Goal: Navigation & Orientation: Find specific page/section

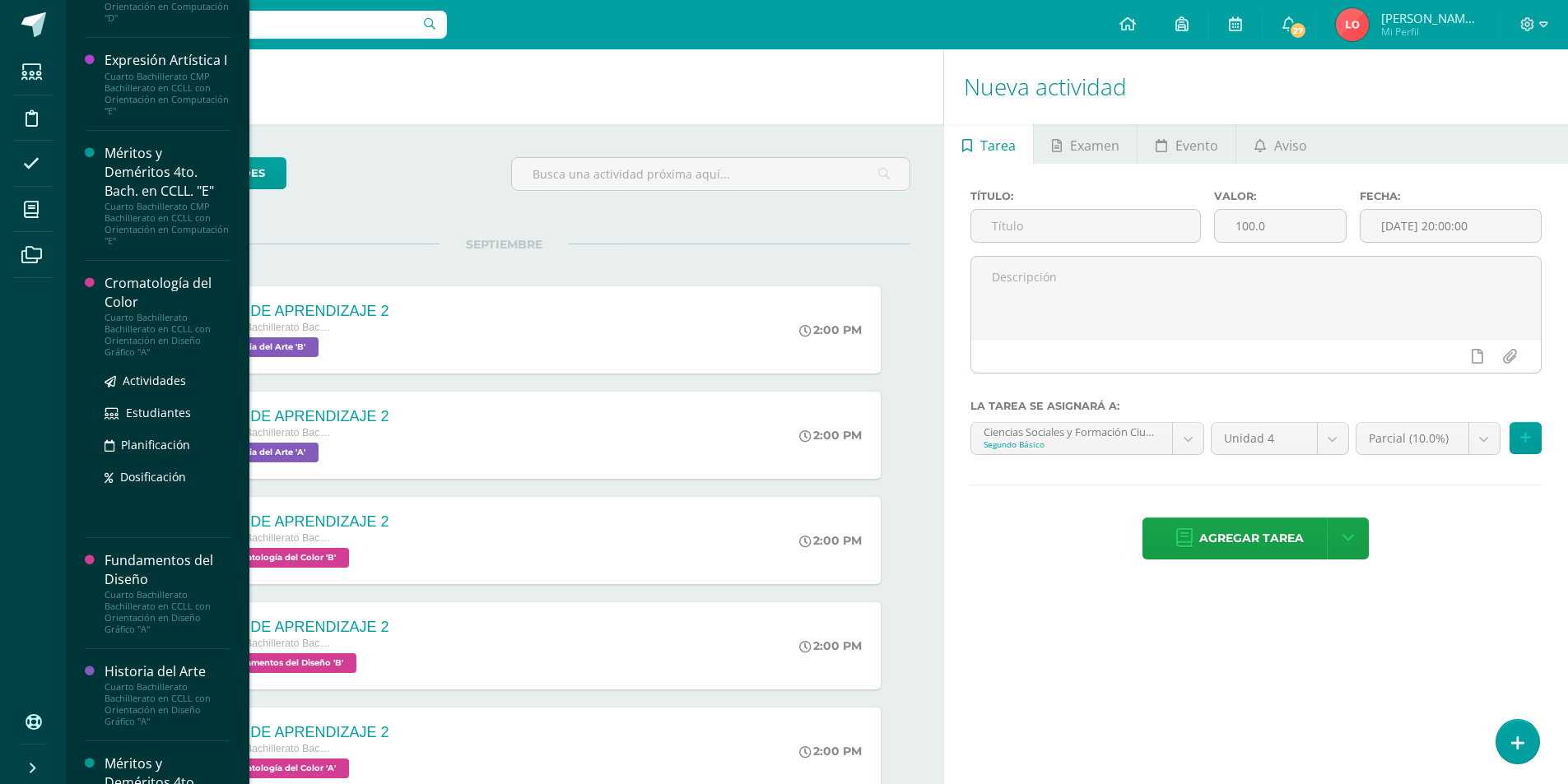
scroll to position [1157, 0]
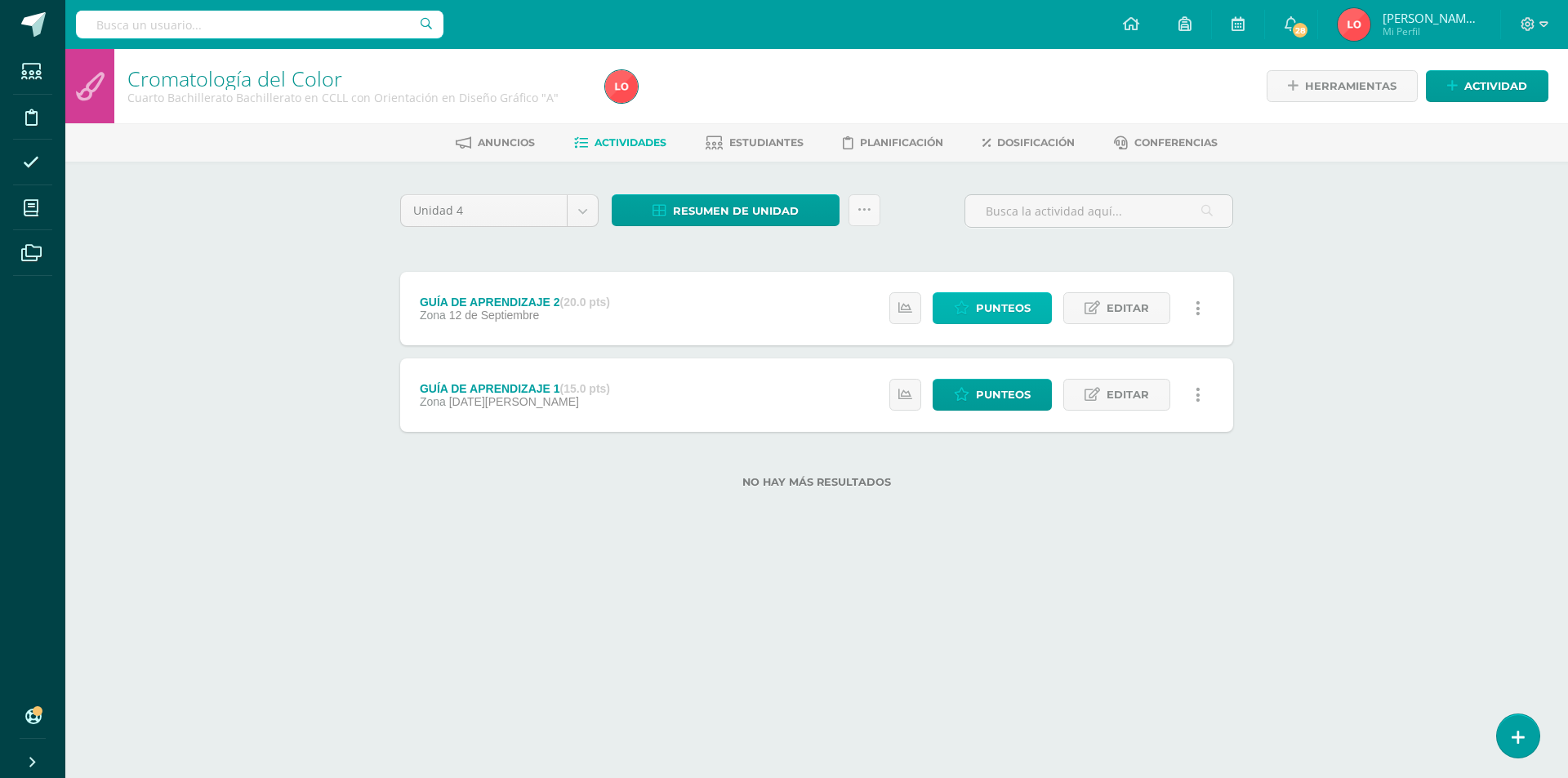
click at [984, 322] on span "Punteos" at bounding box center [1003, 308] width 55 height 30
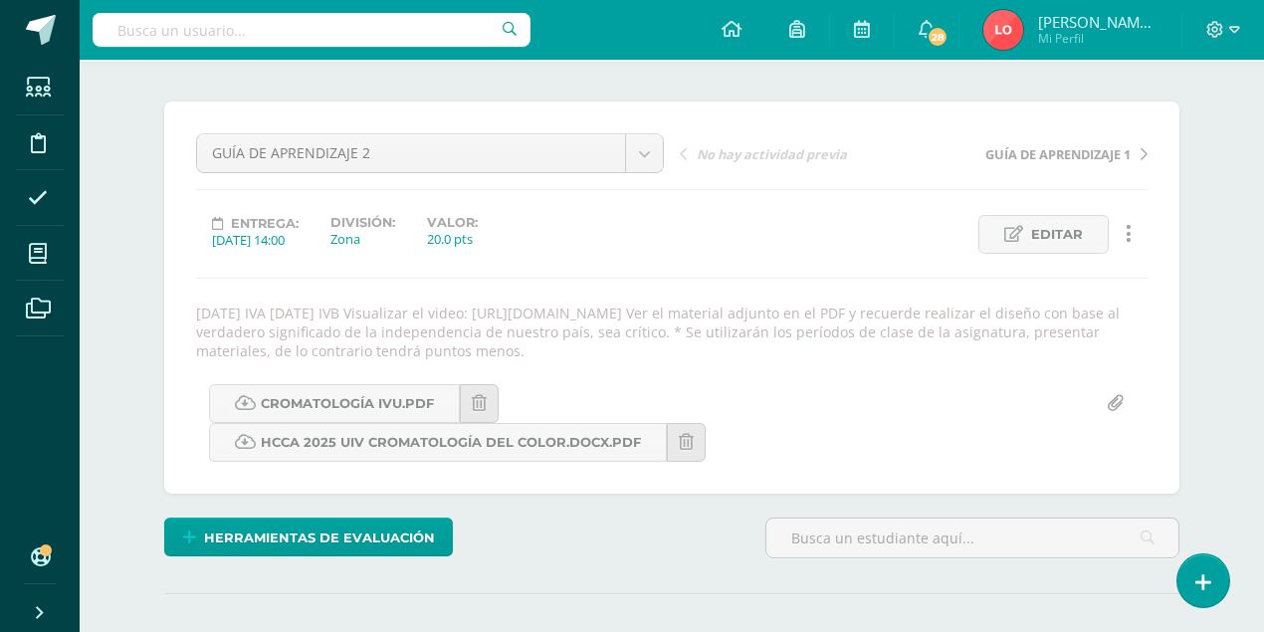
scroll to position [268, 0]
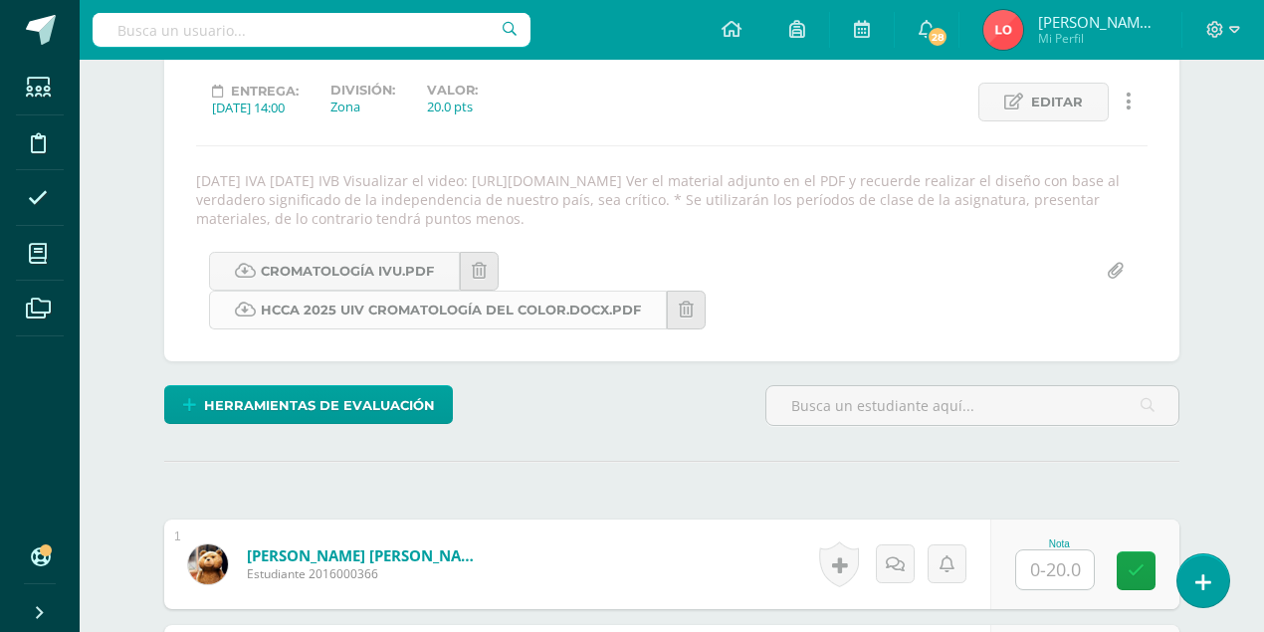
click at [402, 308] on link "HCCA 2025 UIV CROMATOLOGÍA DEL COLOR.docx.pdf" at bounding box center [438, 310] width 458 height 39
click at [380, 268] on link "CROMATOLOGÍA IVU.pdf" at bounding box center [334, 270] width 251 height 39
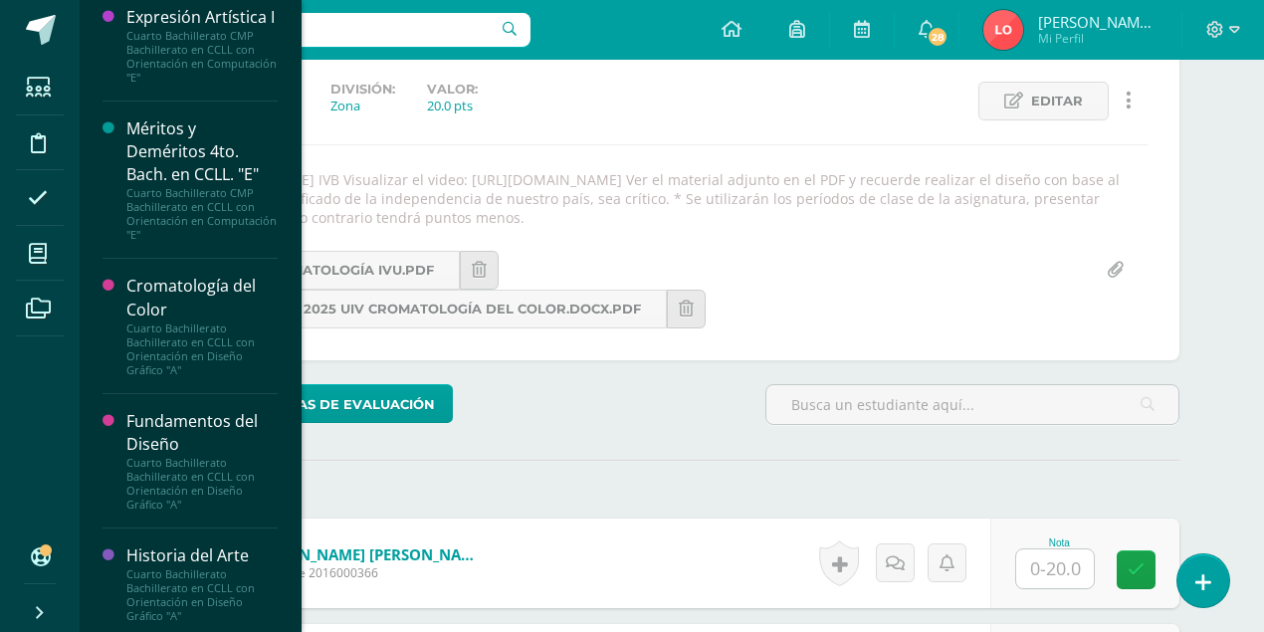
scroll to position [1524, 0]
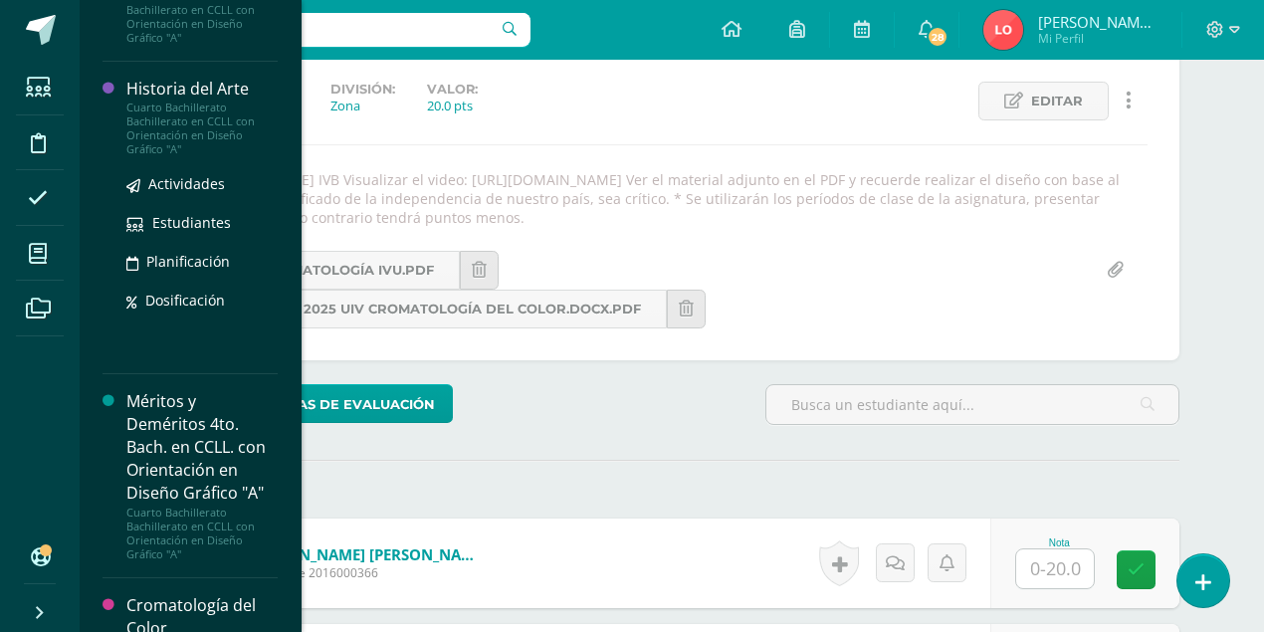
click at [237, 156] on div "Cuarto Bachillerato Bachillerato en CCLL con Orientación en Diseño Gráfico "A"" at bounding box center [201, 129] width 151 height 56
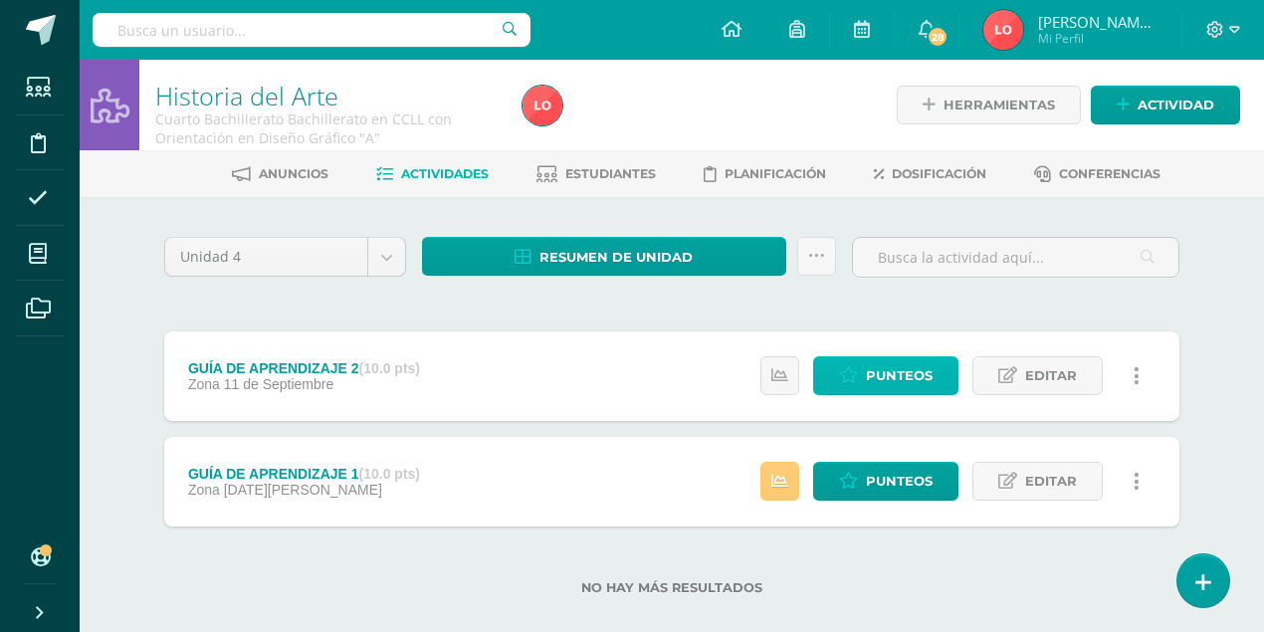
click at [914, 378] on span "Punteos" at bounding box center [899, 375] width 67 height 37
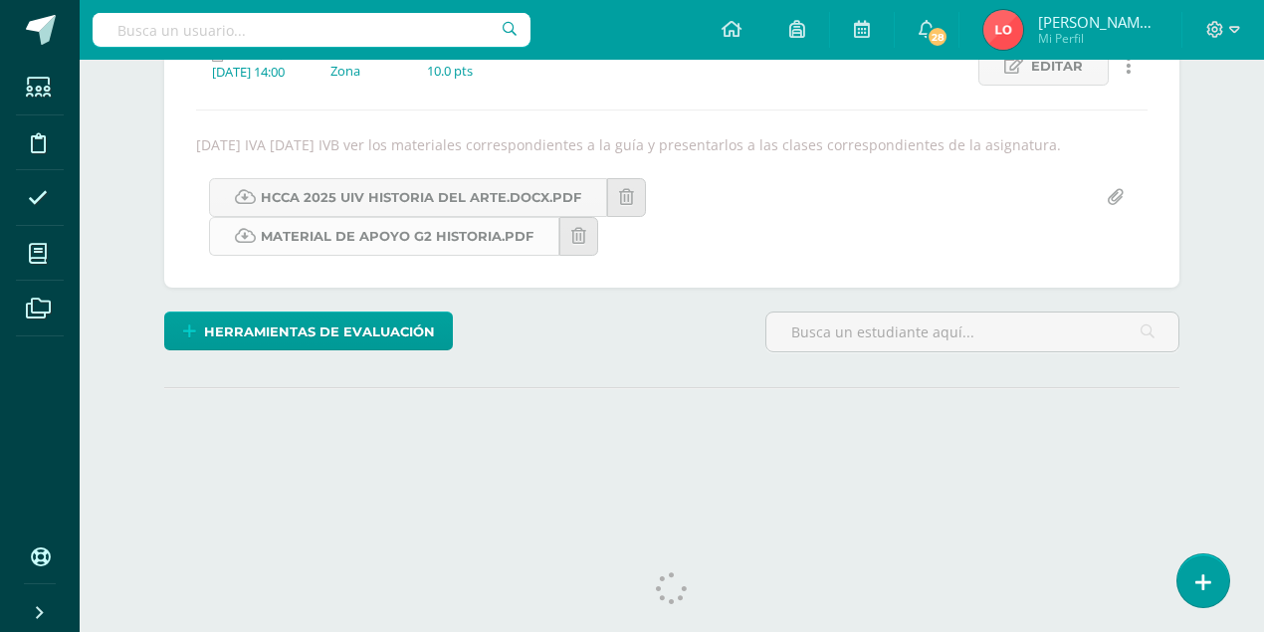
click at [392, 244] on link "MATERIAL DE APOYO G2 HISTORIA.pdf" at bounding box center [384, 236] width 350 height 39
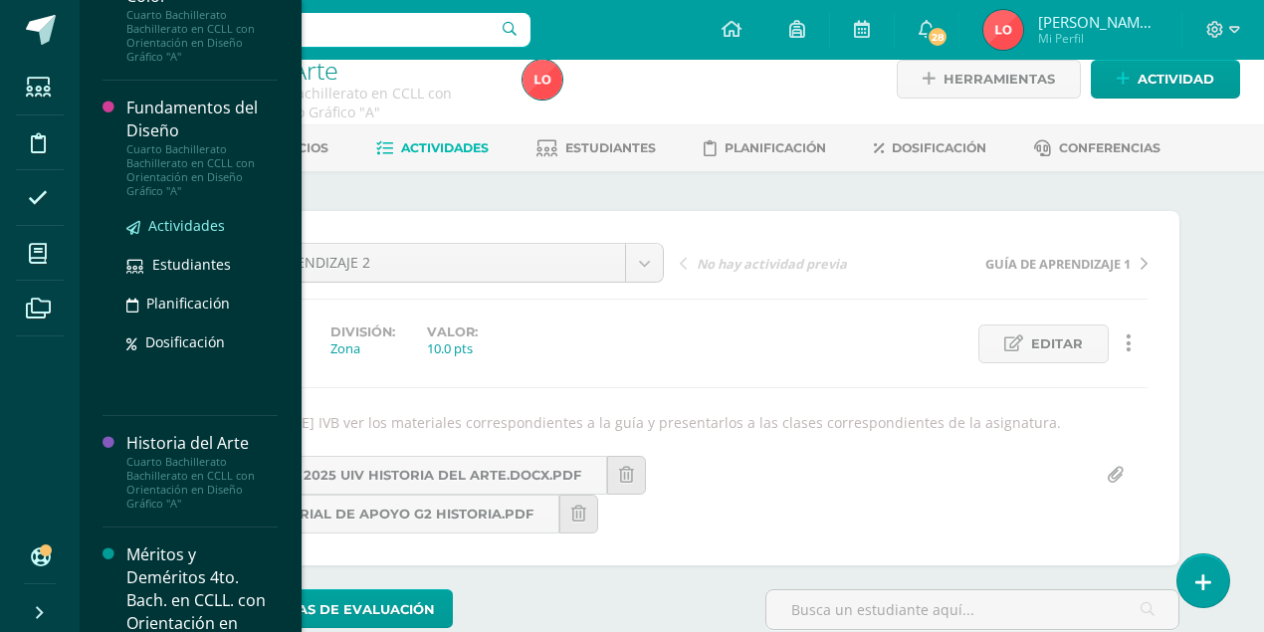
scroll to position [1324, 0]
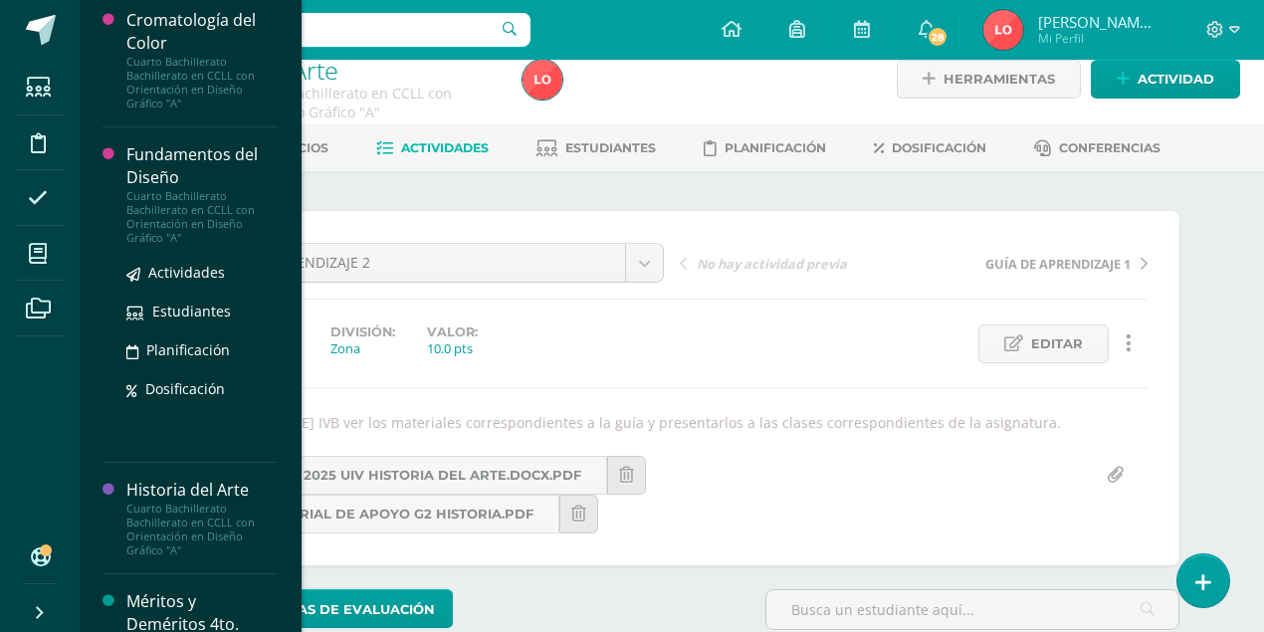
click at [207, 189] on div "Fundamentos del Diseño" at bounding box center [201, 166] width 151 height 46
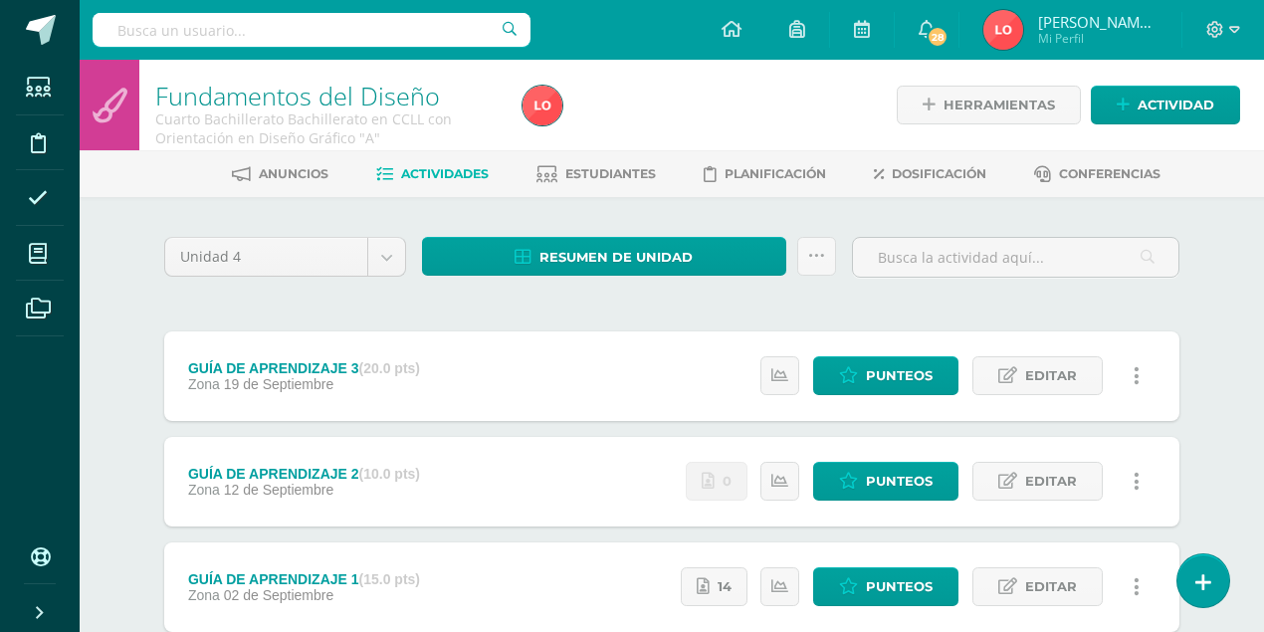
scroll to position [129, 0]
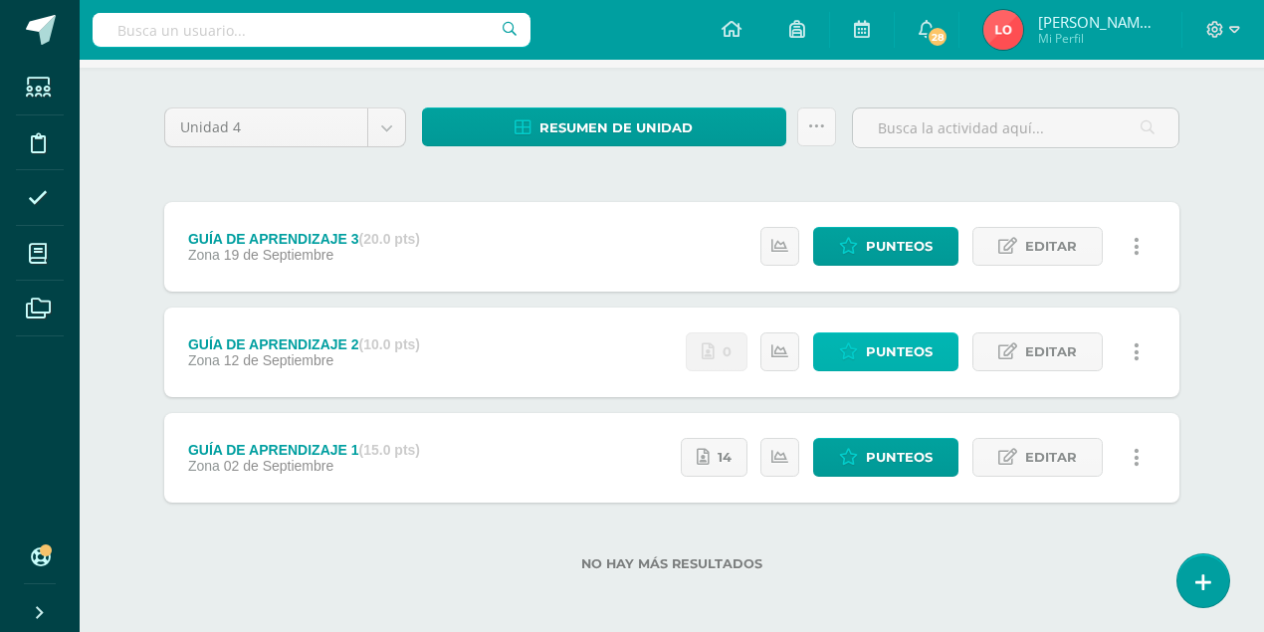
click at [908, 348] on span "Punteos" at bounding box center [899, 351] width 67 height 37
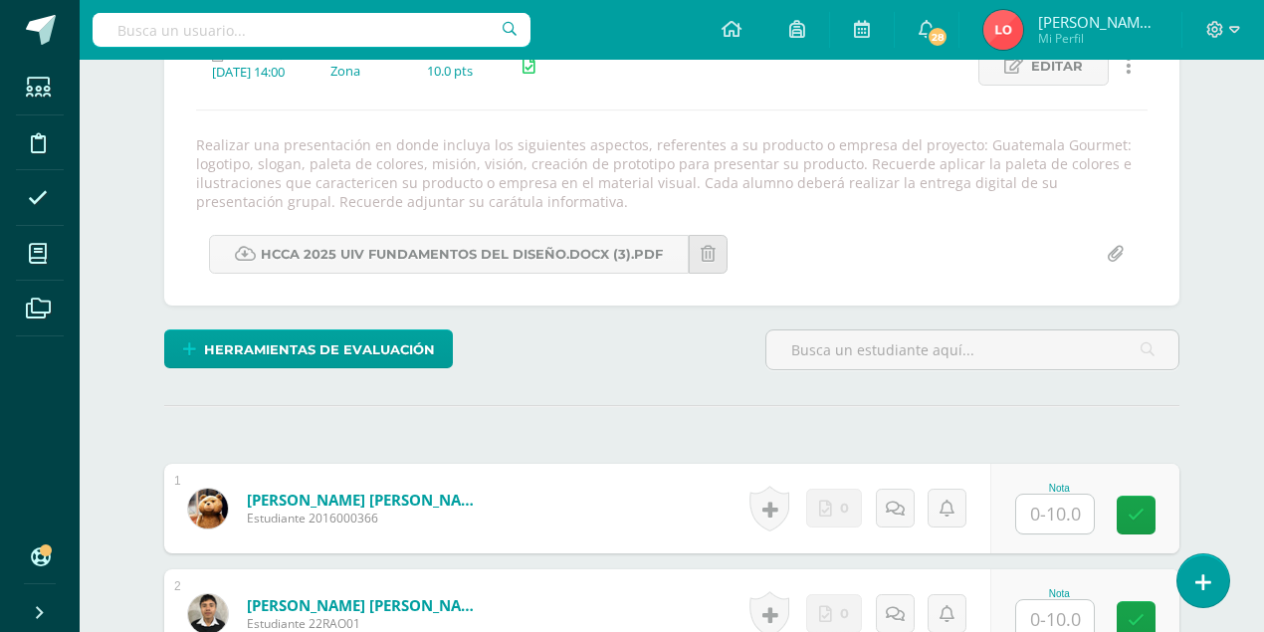
scroll to position [305, 0]
